Goal: Use online tool/utility: Utilize a website feature to perform a specific function

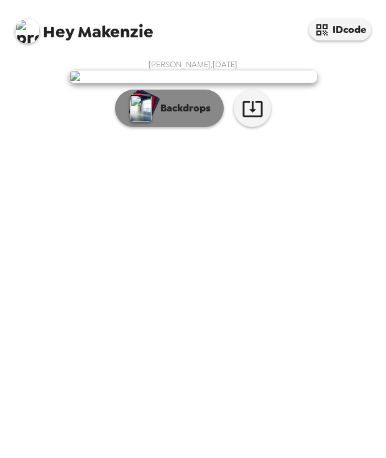
click at [179, 127] on button "Backdrops" at bounding box center [169, 108] width 109 height 37
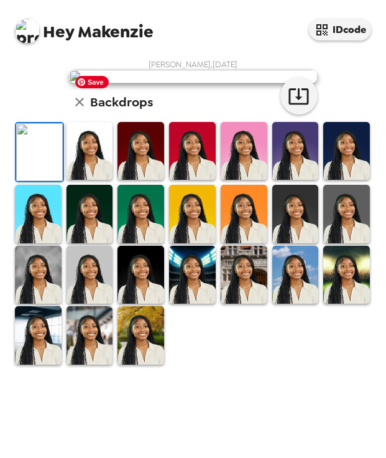
scroll to position [128, 0]
click at [140, 180] on img at bounding box center [141, 151] width 47 height 58
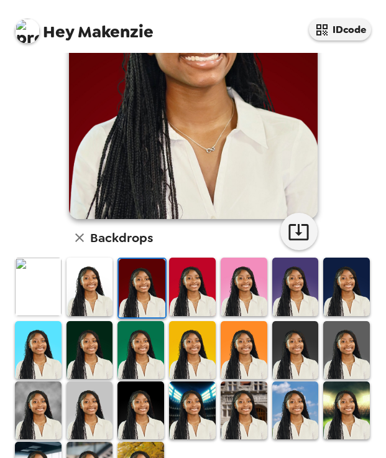
scroll to position [173, 0]
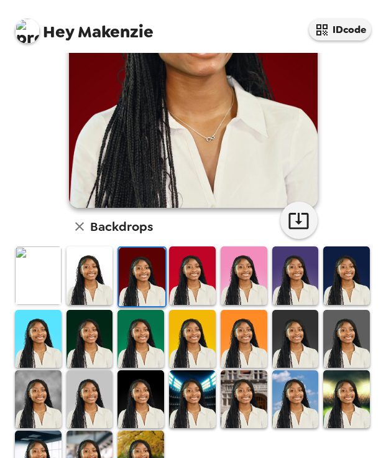
click at [335, 352] on img at bounding box center [346, 339] width 47 height 58
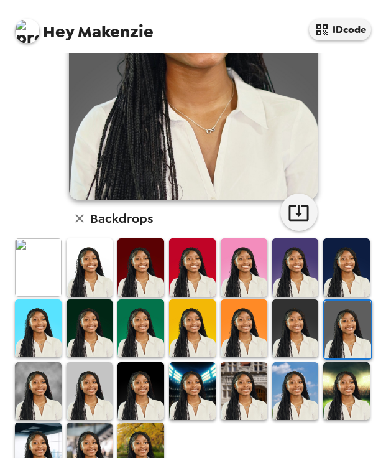
scroll to position [183, 0]
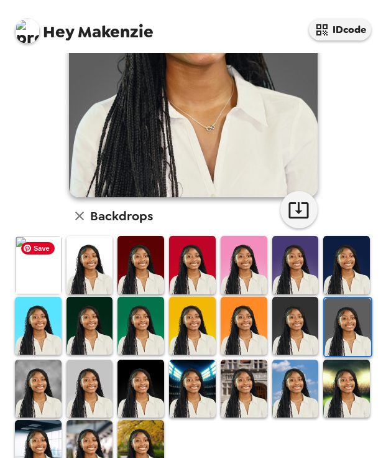
click at [53, 267] on img at bounding box center [38, 265] width 47 height 58
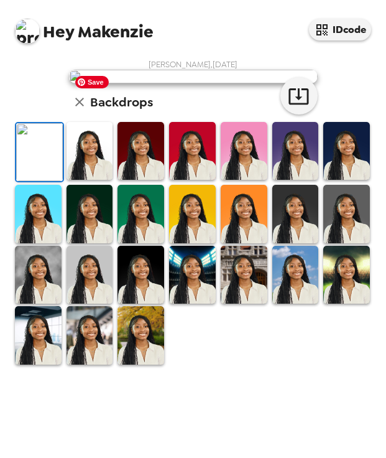
scroll to position [116, 0]
click at [291, 107] on icon "button" at bounding box center [299, 96] width 22 height 22
click at [96, 180] on img at bounding box center [90, 151] width 47 height 58
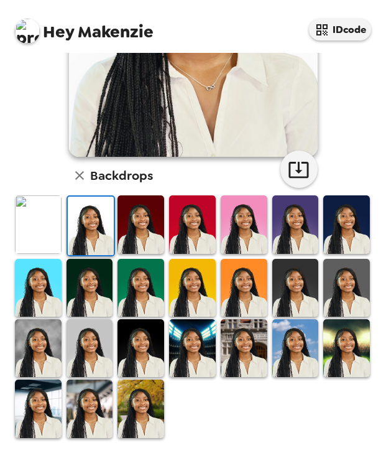
scroll to position [224, 0]
click at [195, 351] on img at bounding box center [192, 348] width 47 height 58
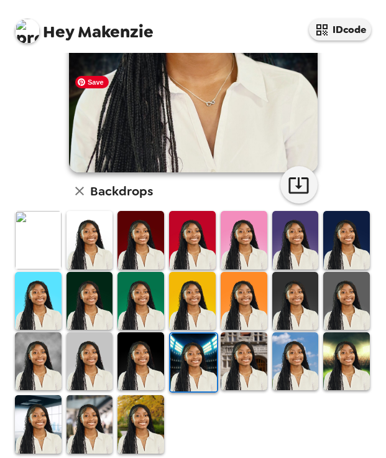
scroll to position [209, 0]
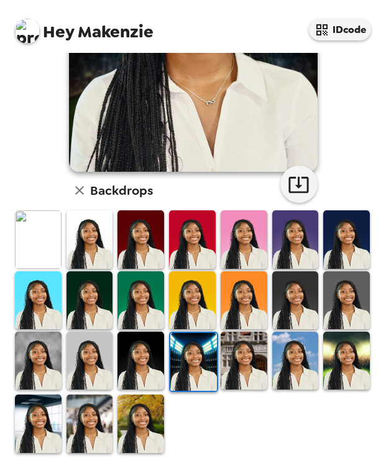
click at [144, 363] on img at bounding box center [141, 360] width 47 height 58
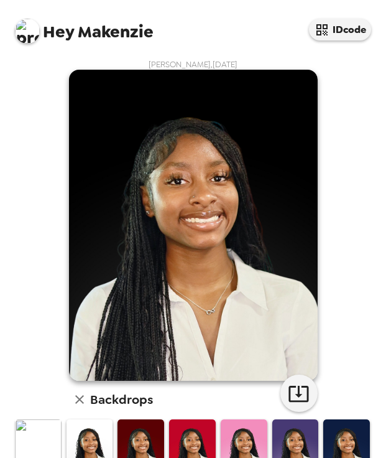
scroll to position [0, 0]
click at [300, 399] on icon "button" at bounding box center [299, 393] width 22 height 22
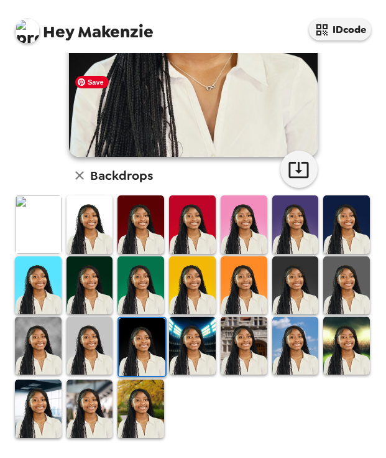
scroll to position [224, 0]
click at [89, 280] on img at bounding box center [90, 285] width 47 height 58
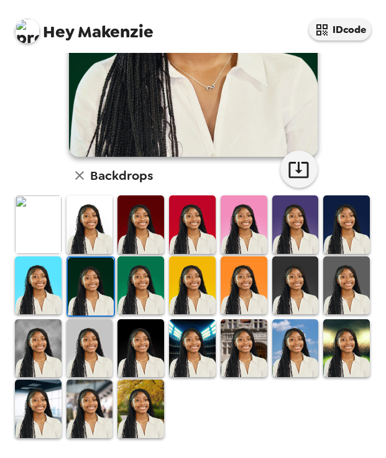
scroll to position [221, 0]
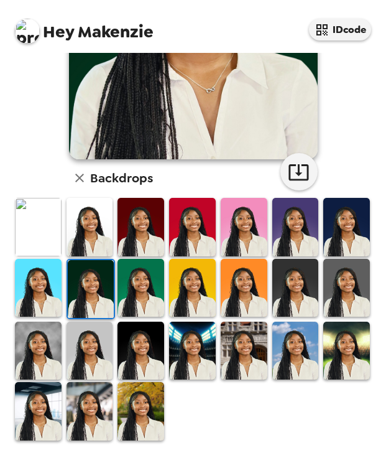
click at [237, 239] on img at bounding box center [244, 227] width 47 height 58
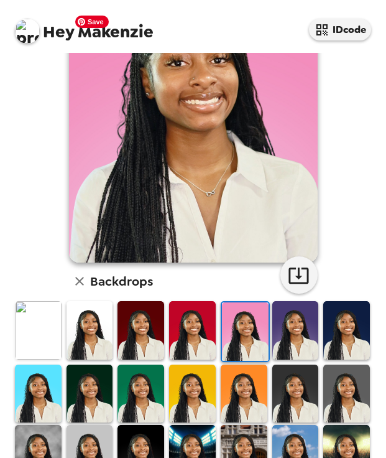
scroll to position [119, 0]
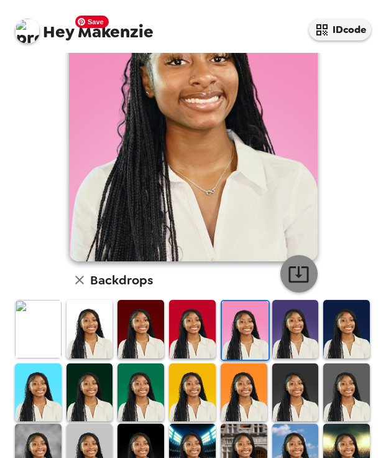
click at [306, 284] on icon "button" at bounding box center [299, 274] width 22 height 22
